Goal: Navigation & Orientation: Find specific page/section

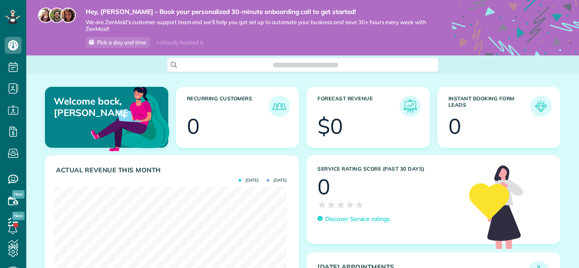
scroll to position [103, 233]
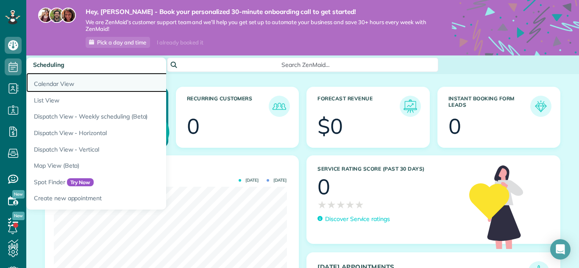
click at [51, 79] on link "Calendar View" at bounding box center [132, 83] width 212 height 20
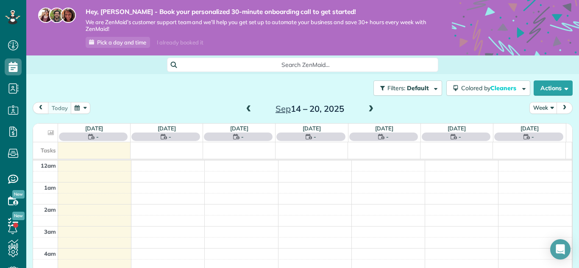
scroll to position [155, 0]
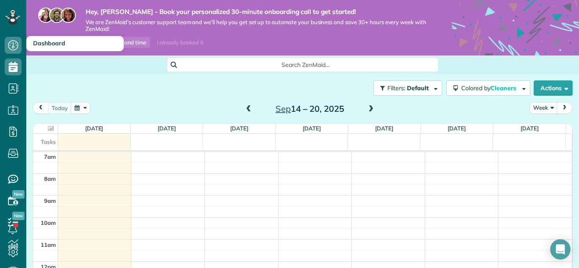
click at [38, 46] on span "Dashboard" at bounding box center [49, 43] width 32 height 8
click at [15, 47] on icon at bounding box center [13, 45] width 17 height 17
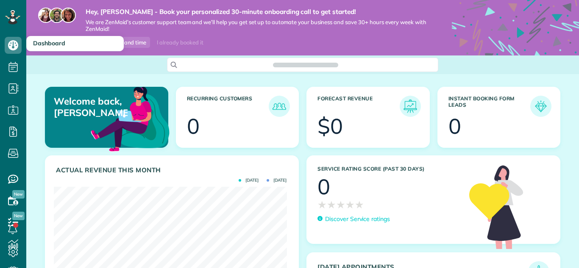
scroll to position [103, 233]
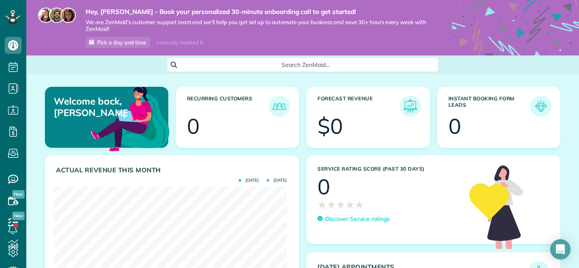
drag, startPoint x: 521, startPoint y: 111, endPoint x: 579, endPoint y: 93, distance: 60.4
click at [579, 93] on main "Hey, Sheila - Book your personalized 30-minute onboarding call to get started! …" at bounding box center [302, 134] width 553 height 268
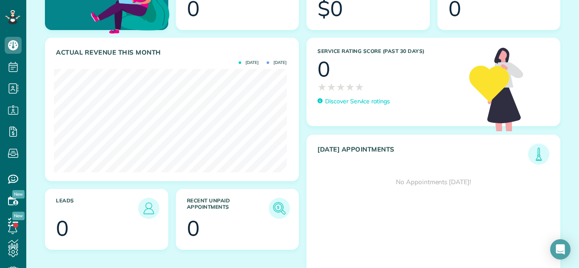
scroll to position [131, 0]
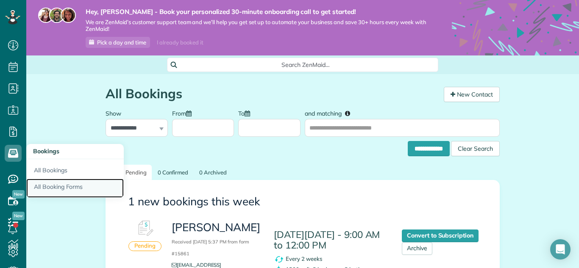
click at [48, 187] on link "All Booking Forms" at bounding box center [75, 189] width 98 height 20
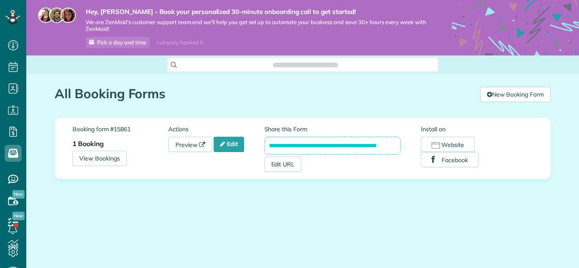
scroll to position [4, 4]
click at [282, 148] on input "**********" at bounding box center [333, 146] width 137 height 18
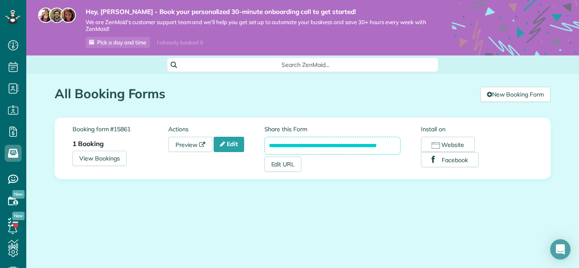
click at [282, 148] on input "**********" at bounding box center [333, 146] width 137 height 18
